Goal: Check status: Check status

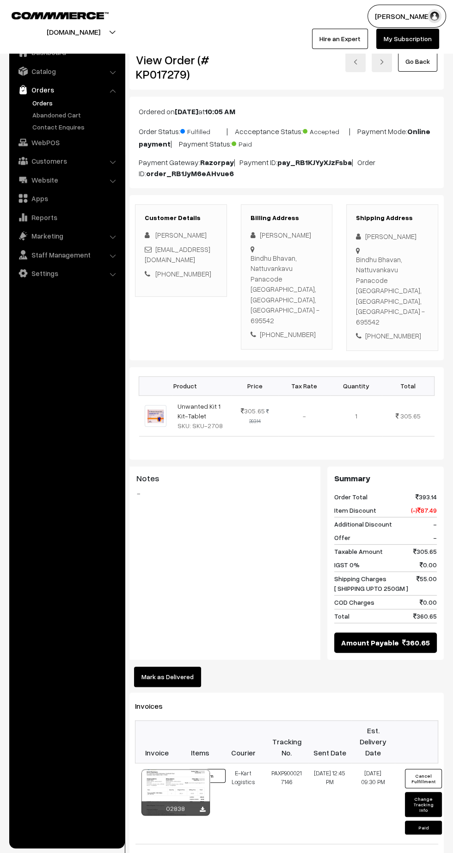
click at [39, 99] on link "Orders" at bounding box center [76, 103] width 92 height 10
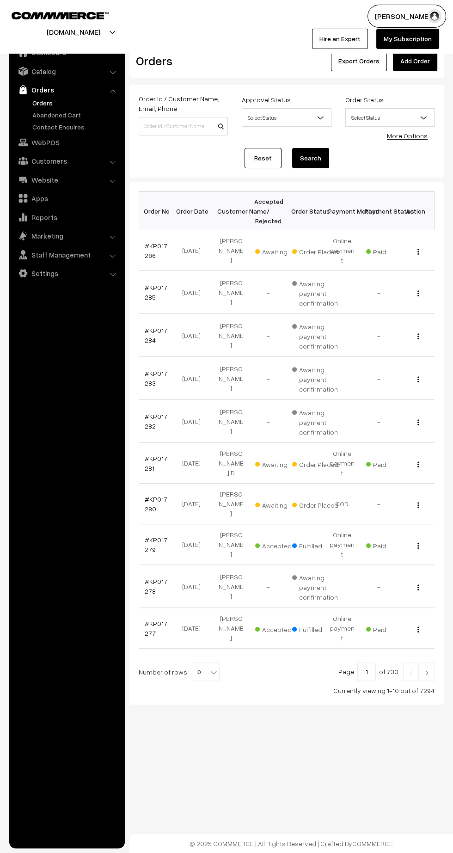
click at [154, 242] on link "#KP017286" at bounding box center [156, 251] width 23 height 18
